Goal: Transaction & Acquisition: Book appointment/travel/reservation

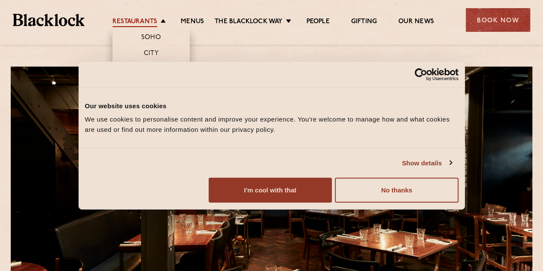
click at [136, 18] on link "Restaurants" at bounding box center [134, 22] width 45 height 9
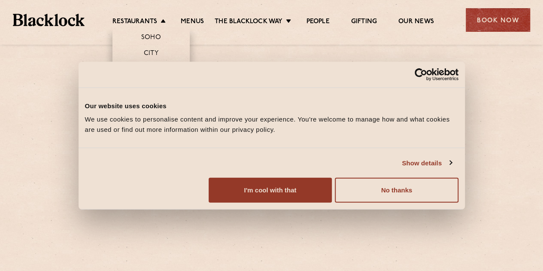
click at [160, 69] on link "Shoreditch" at bounding box center [150, 69] width 41 height 9
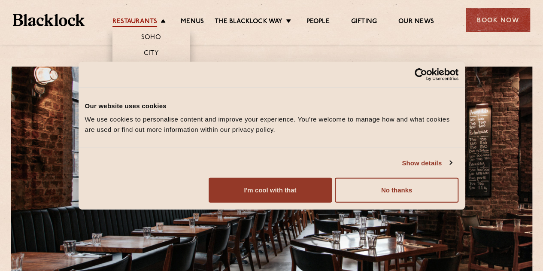
click at [141, 19] on link "Restaurants" at bounding box center [134, 22] width 45 height 9
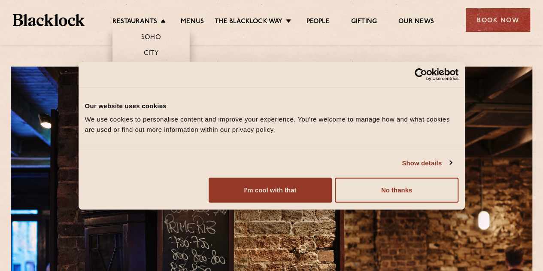
click at [155, 66] on link "Shoreditch" at bounding box center [150, 69] width 41 height 9
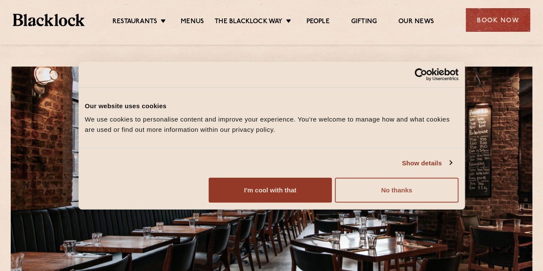
click at [458, 203] on button "No thanks" at bounding box center [396, 190] width 123 height 25
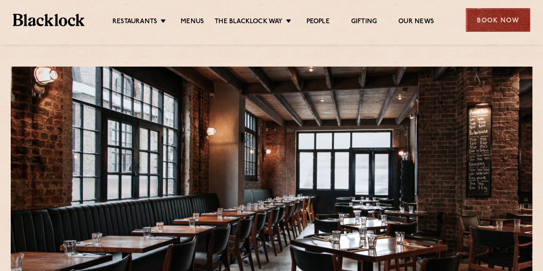
click at [482, 26] on div "Book Now" at bounding box center [498, 20] width 64 height 24
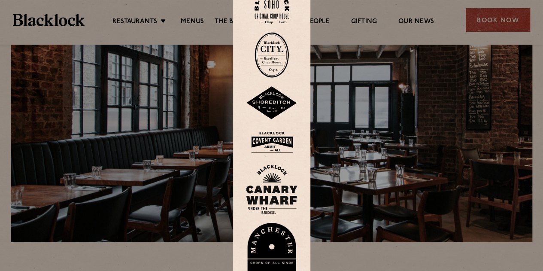
scroll to position [86, 0]
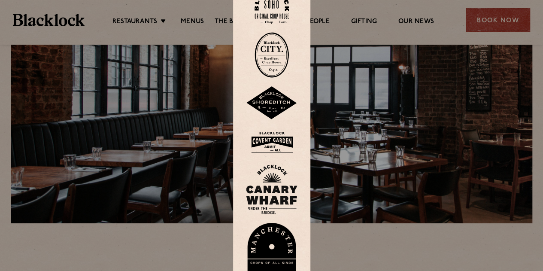
click at [518, 17] on div at bounding box center [271, 135] width 543 height 271
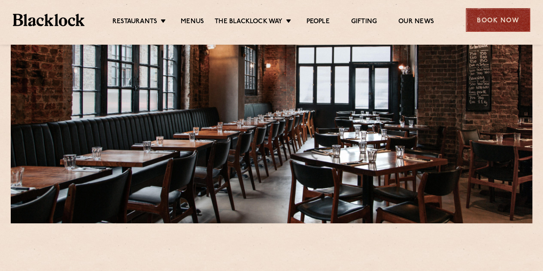
click at [500, 19] on div "Book Now" at bounding box center [498, 20] width 64 height 24
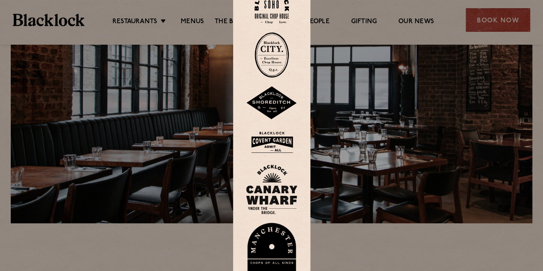
click at [272, 93] on img at bounding box center [272, 102] width 52 height 33
